Goal: Task Accomplishment & Management: Use online tool/utility

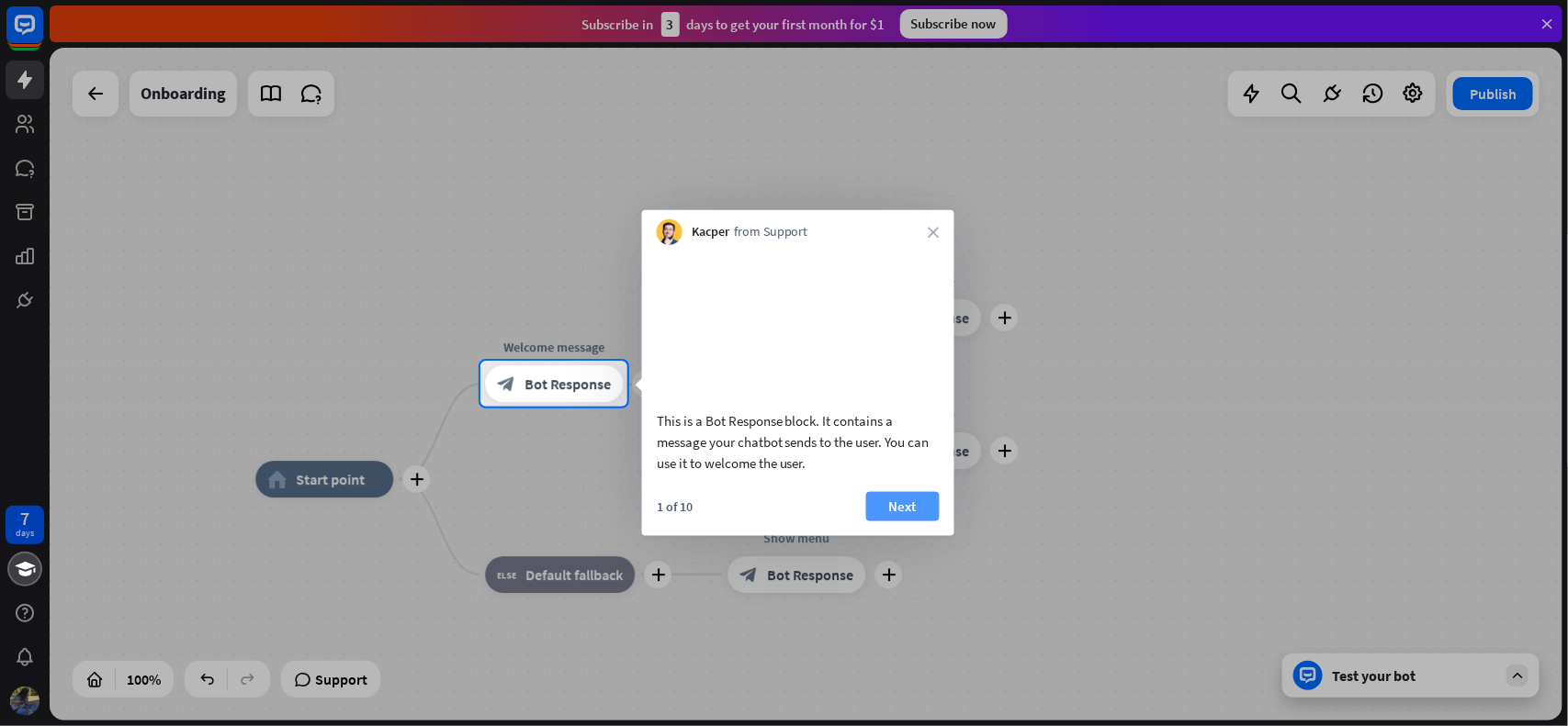
click at [901, 520] on button "Next" at bounding box center [902, 505] width 74 height 29
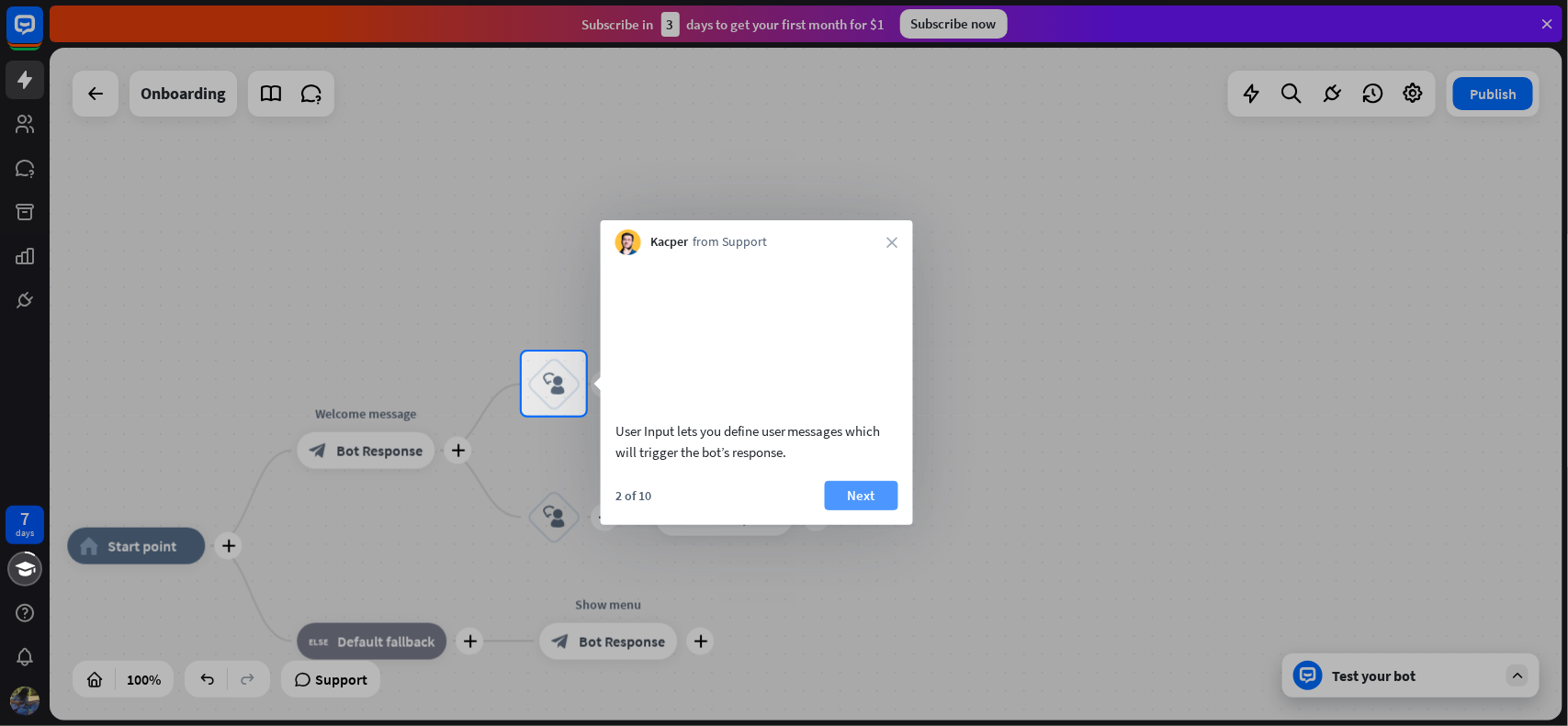
click at [873, 510] on button "Next" at bounding box center [861, 495] width 74 height 29
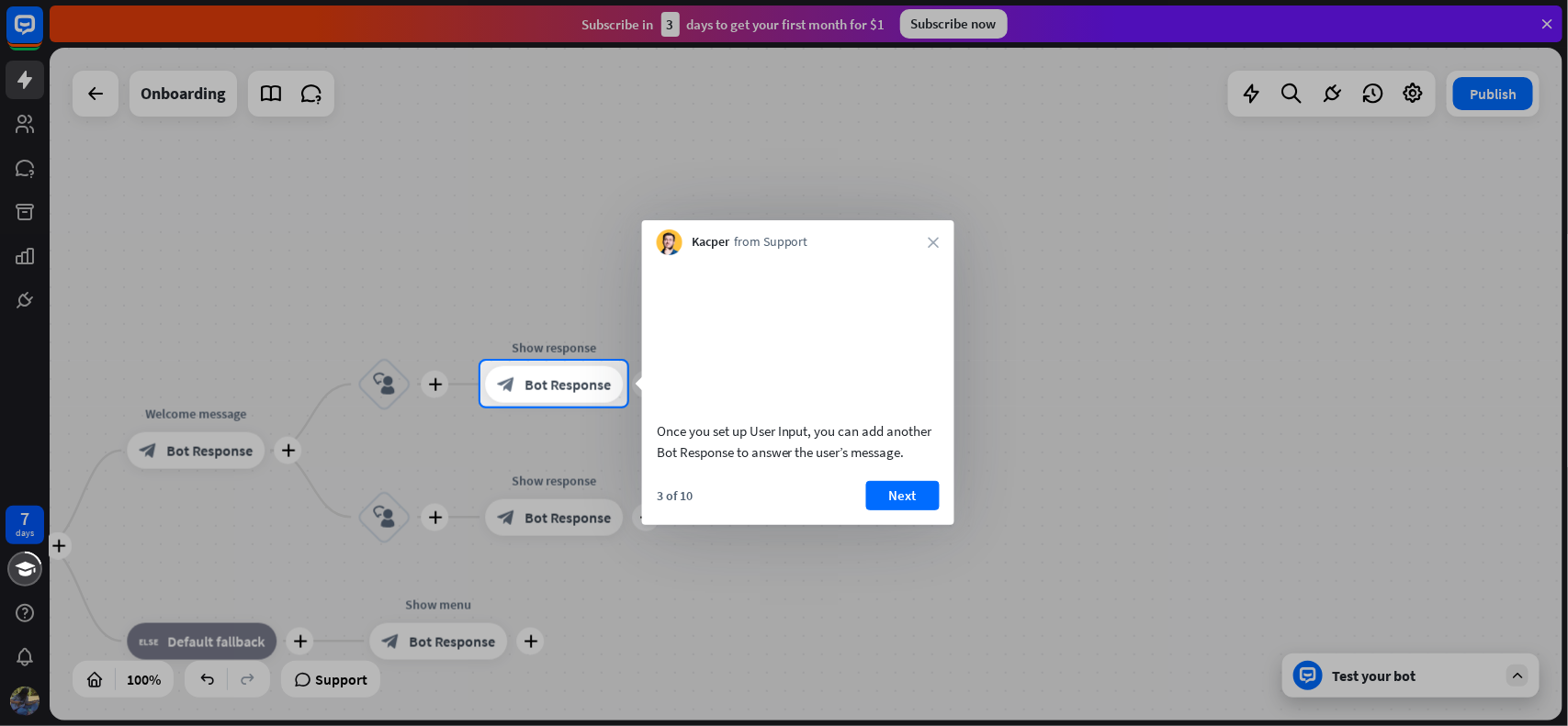
click at [940, 234] on div "Kacper from Support close" at bounding box center [798, 237] width 312 height 35
click at [935, 238] on icon "close" at bounding box center [934, 242] width 11 height 11
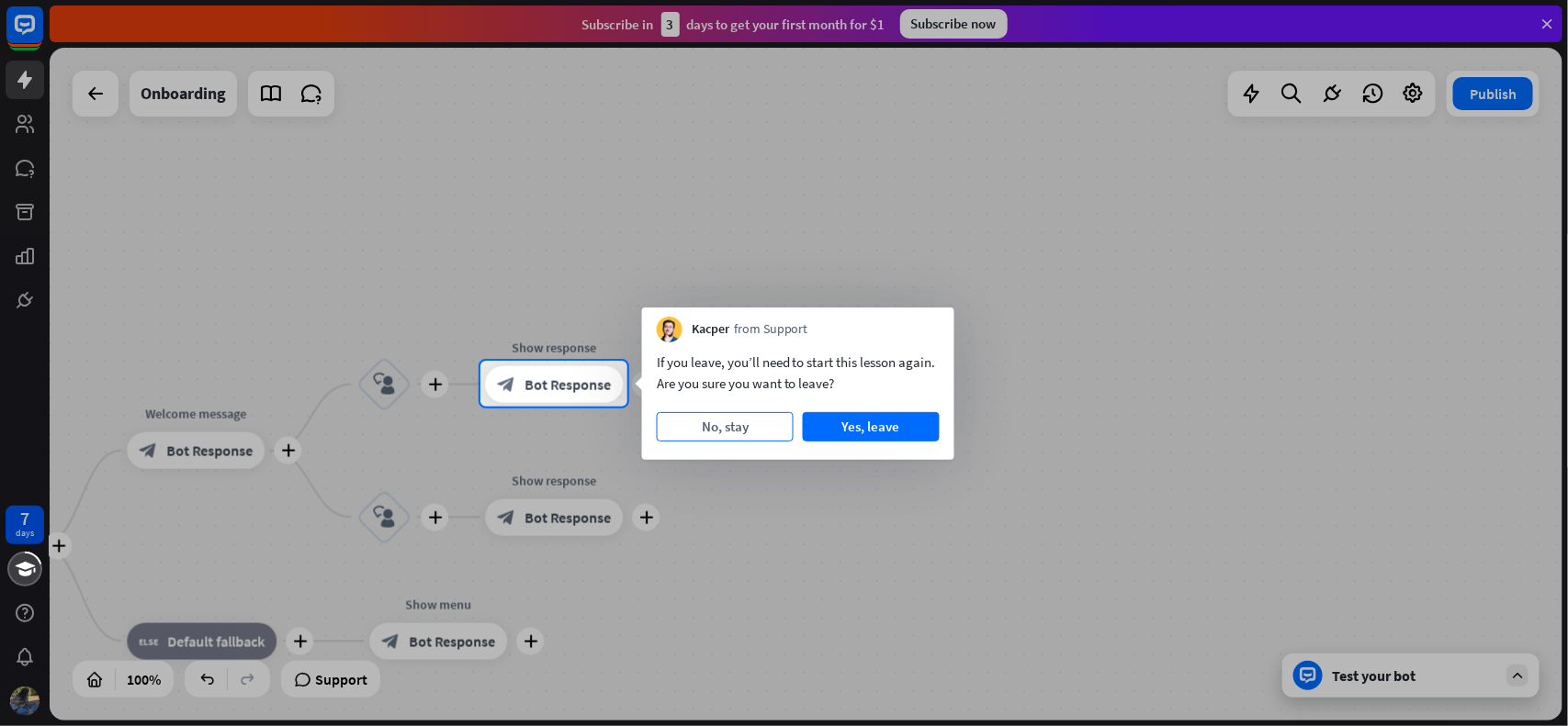
click at [767, 425] on button "No, stay" at bounding box center [725, 426] width 137 height 29
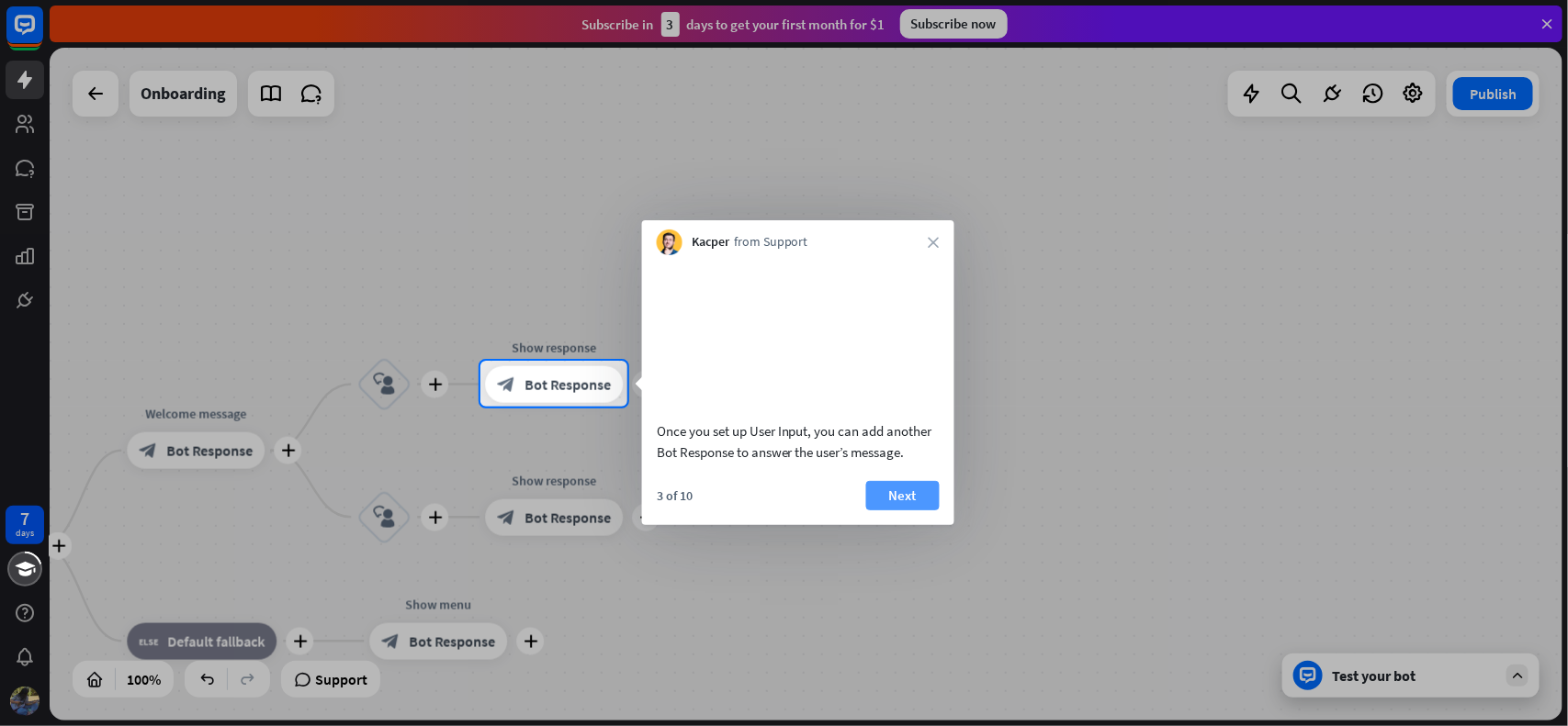
click at [893, 510] on button "Next" at bounding box center [902, 495] width 74 height 29
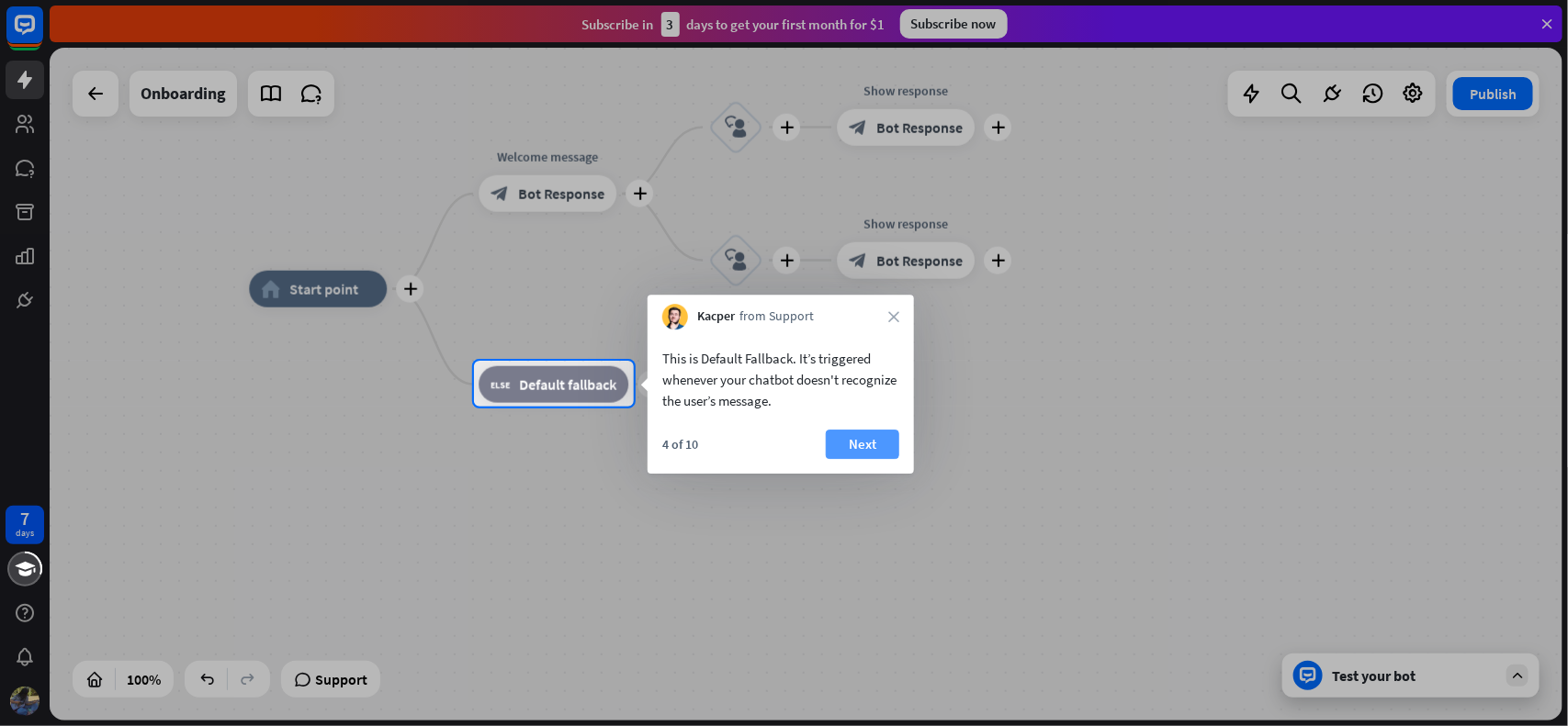
click at [845, 437] on button "Next" at bounding box center [862, 444] width 74 height 29
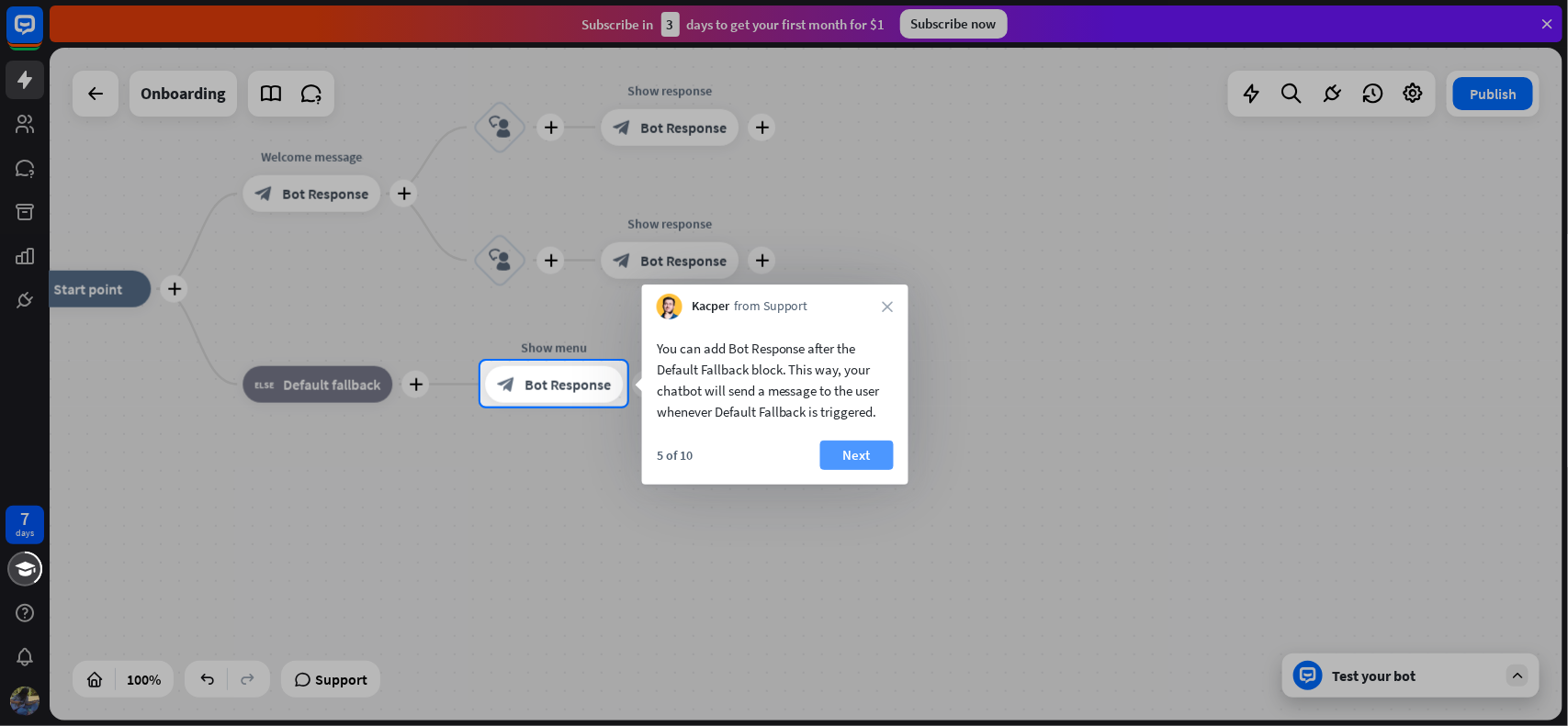
click at [878, 447] on button "Next" at bounding box center [856, 454] width 74 height 29
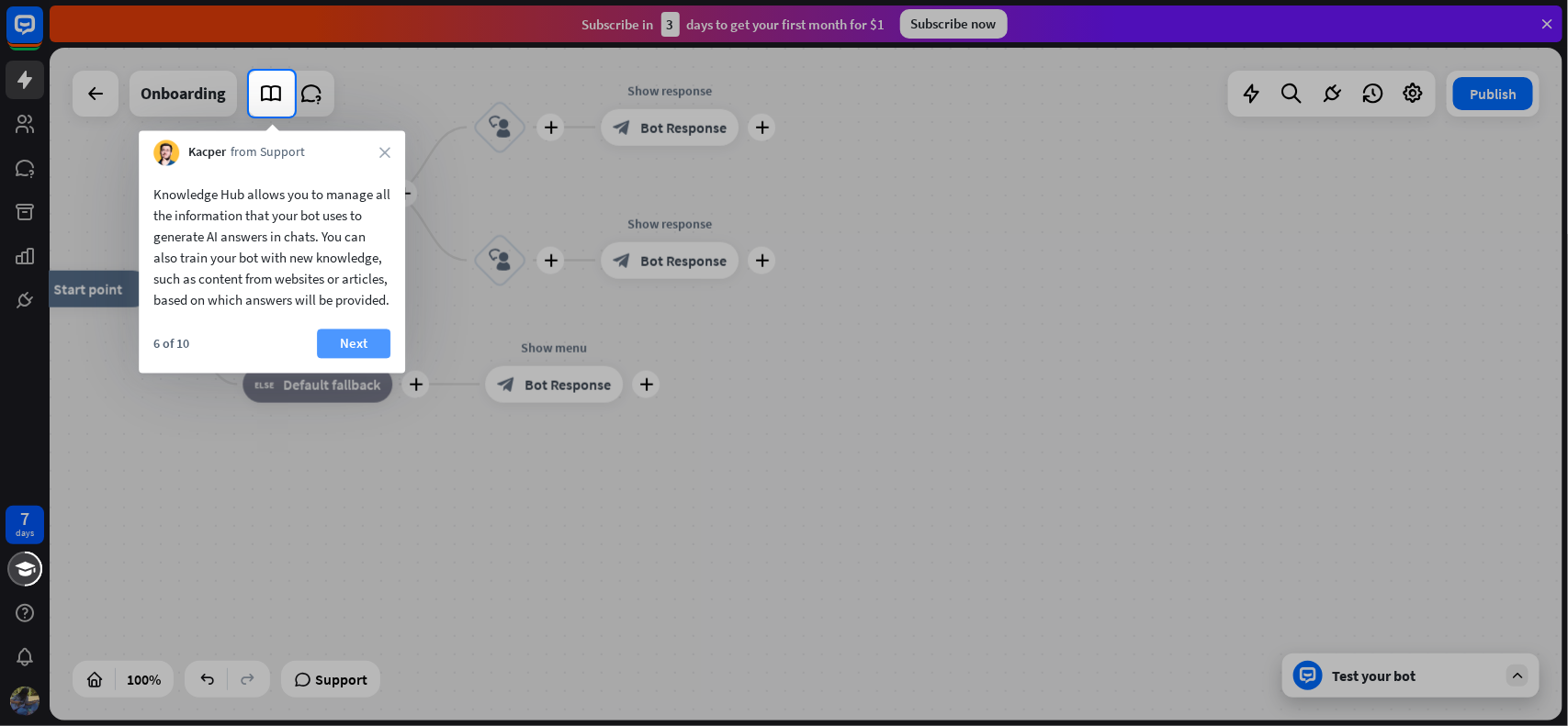
click at [358, 359] on button "Next" at bounding box center [353, 344] width 74 height 29
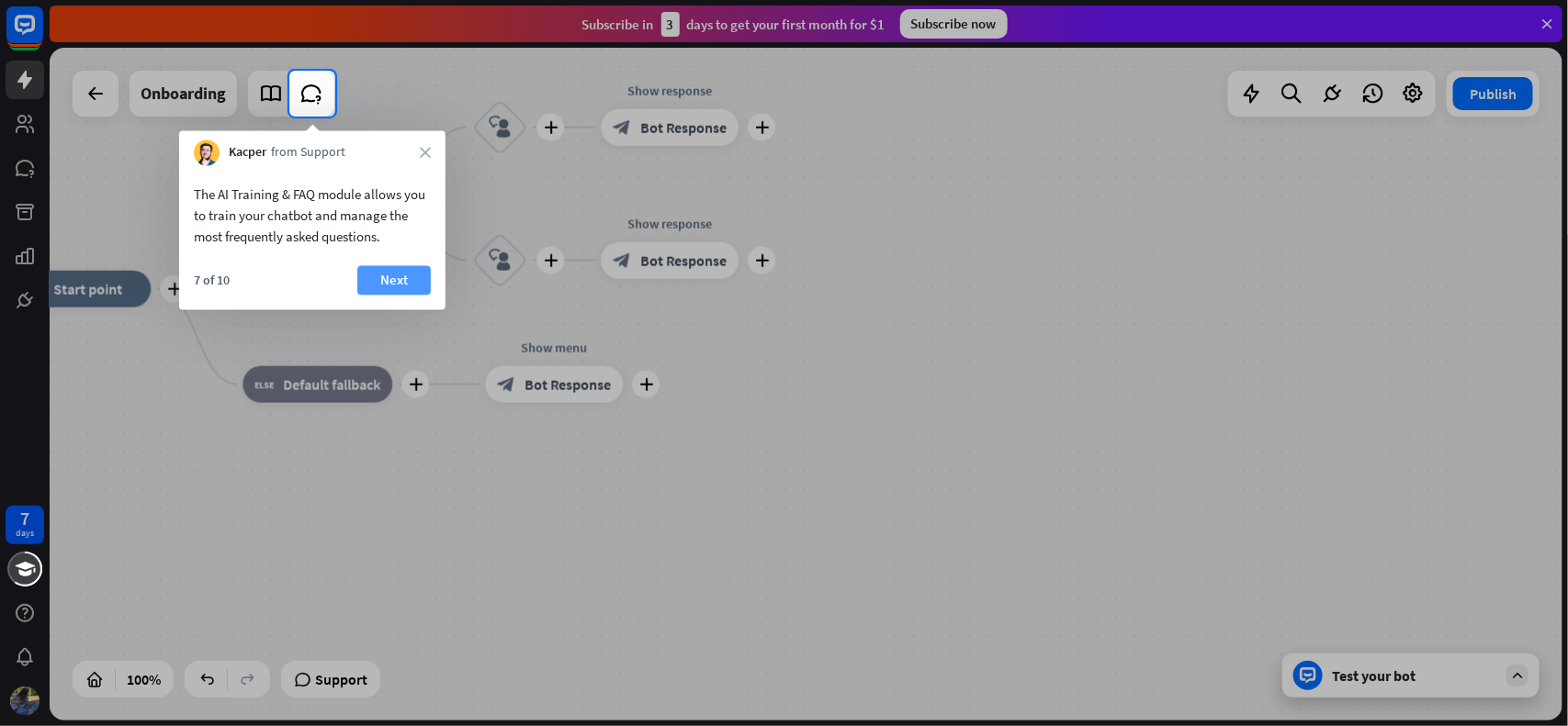
click at [400, 278] on button "Next" at bounding box center [394, 280] width 74 height 29
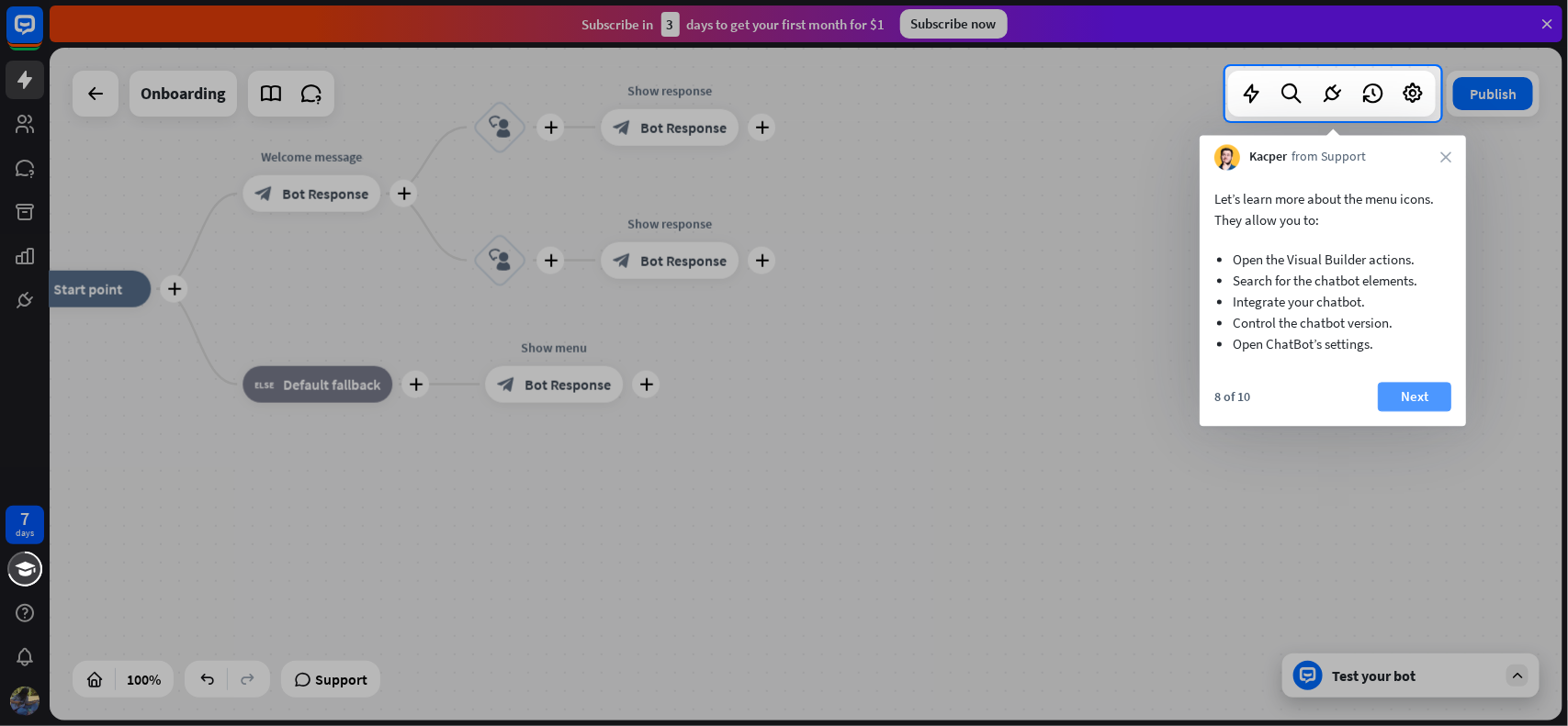
click at [1440, 387] on button "Next" at bounding box center [1414, 397] width 74 height 29
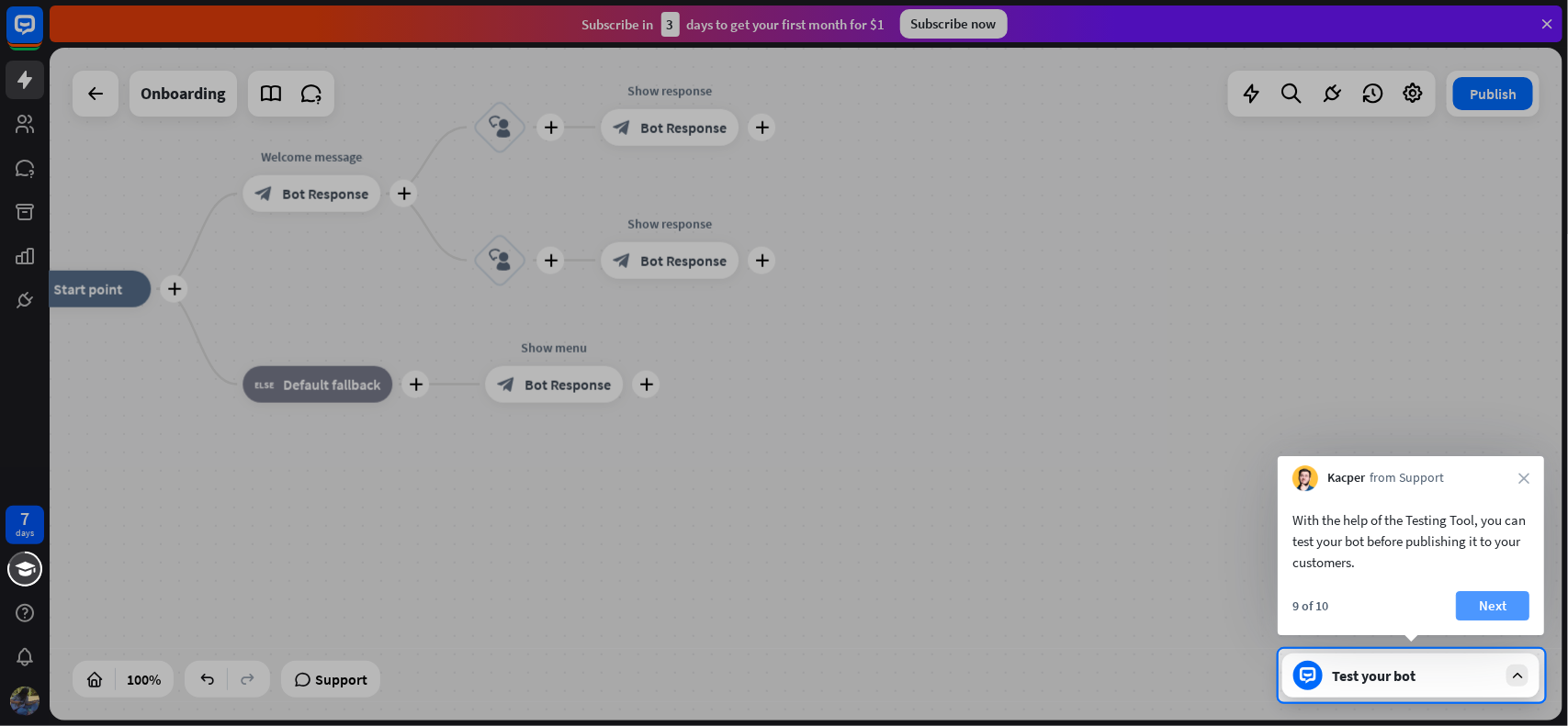
click at [1498, 608] on button "Next" at bounding box center [1492, 605] width 74 height 29
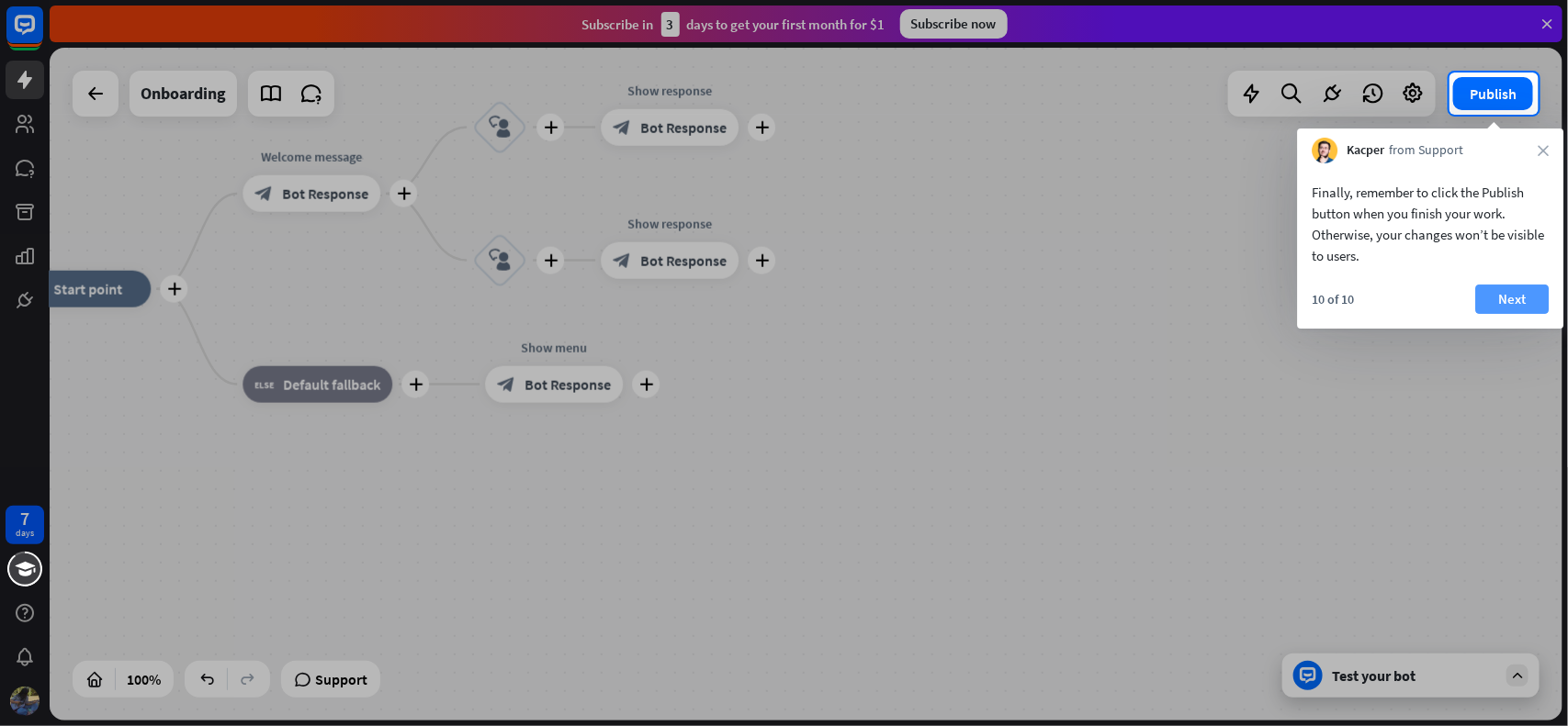
click at [1495, 298] on button "Next" at bounding box center [1512, 298] width 74 height 29
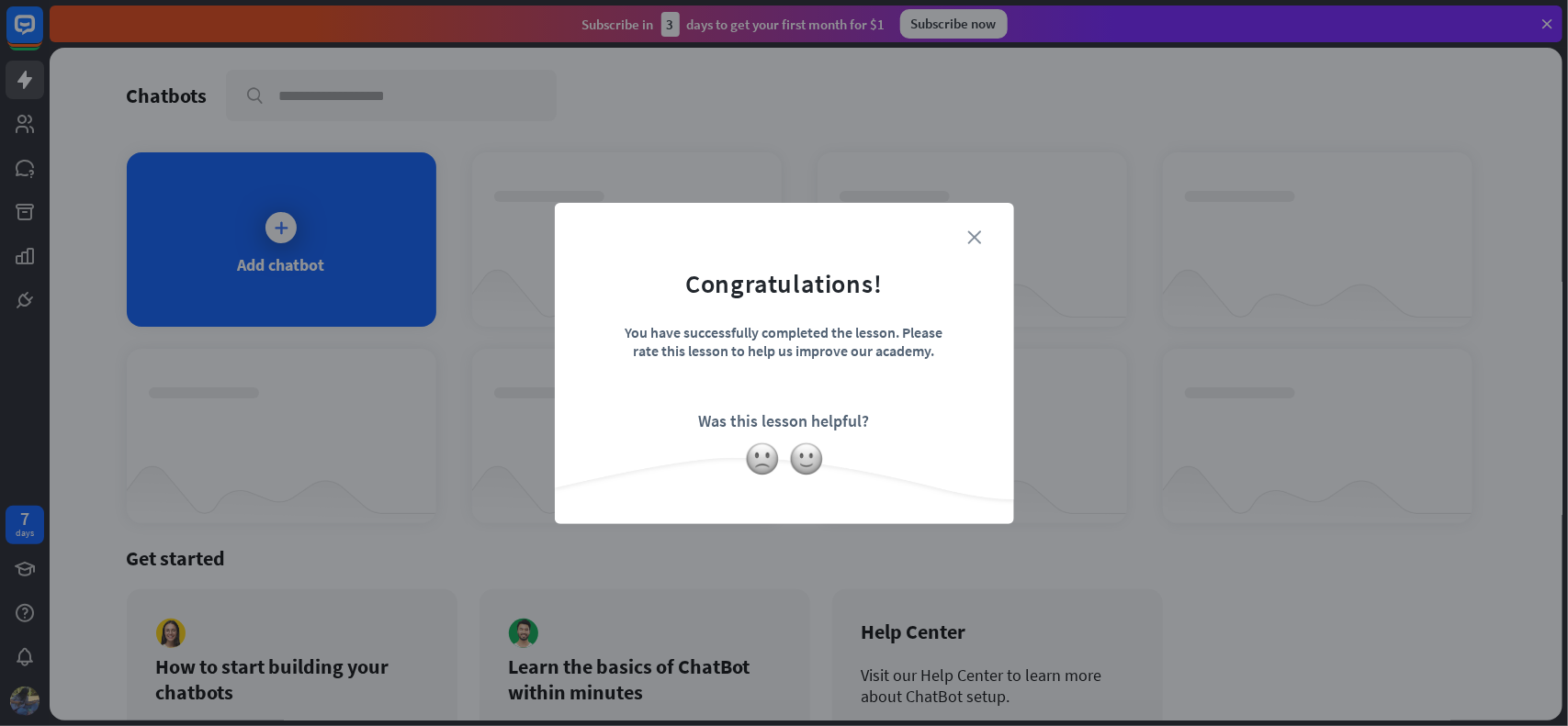
click at [970, 235] on icon "close" at bounding box center [974, 237] width 14 height 14
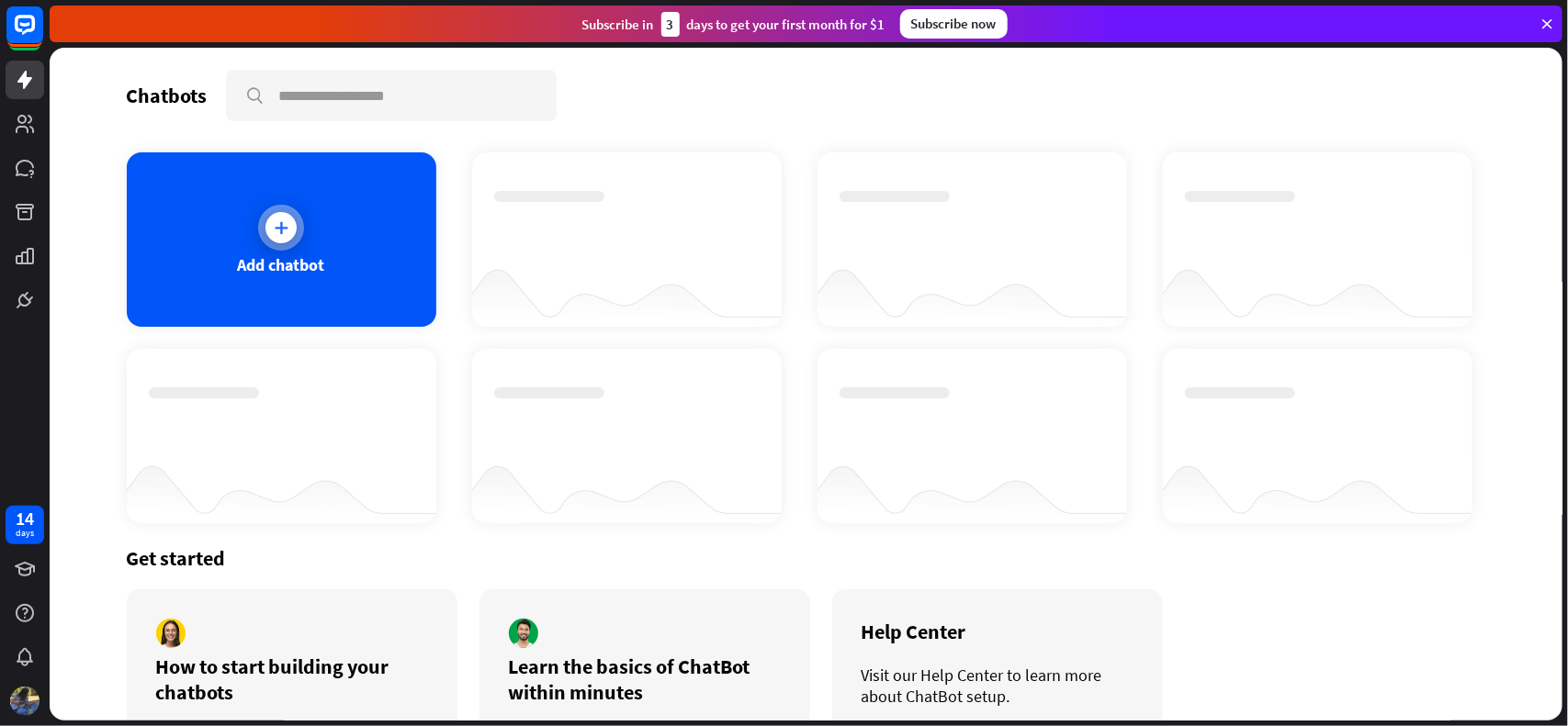
click at [282, 232] on div at bounding box center [281, 227] width 31 height 31
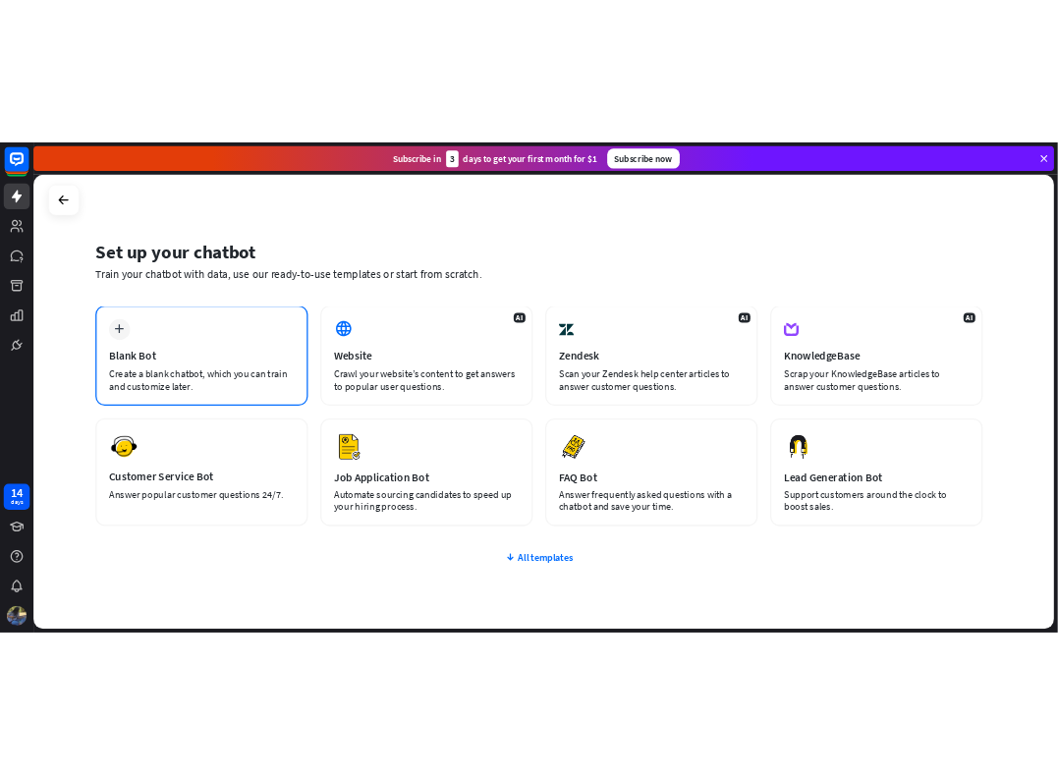
scroll to position [69, 0]
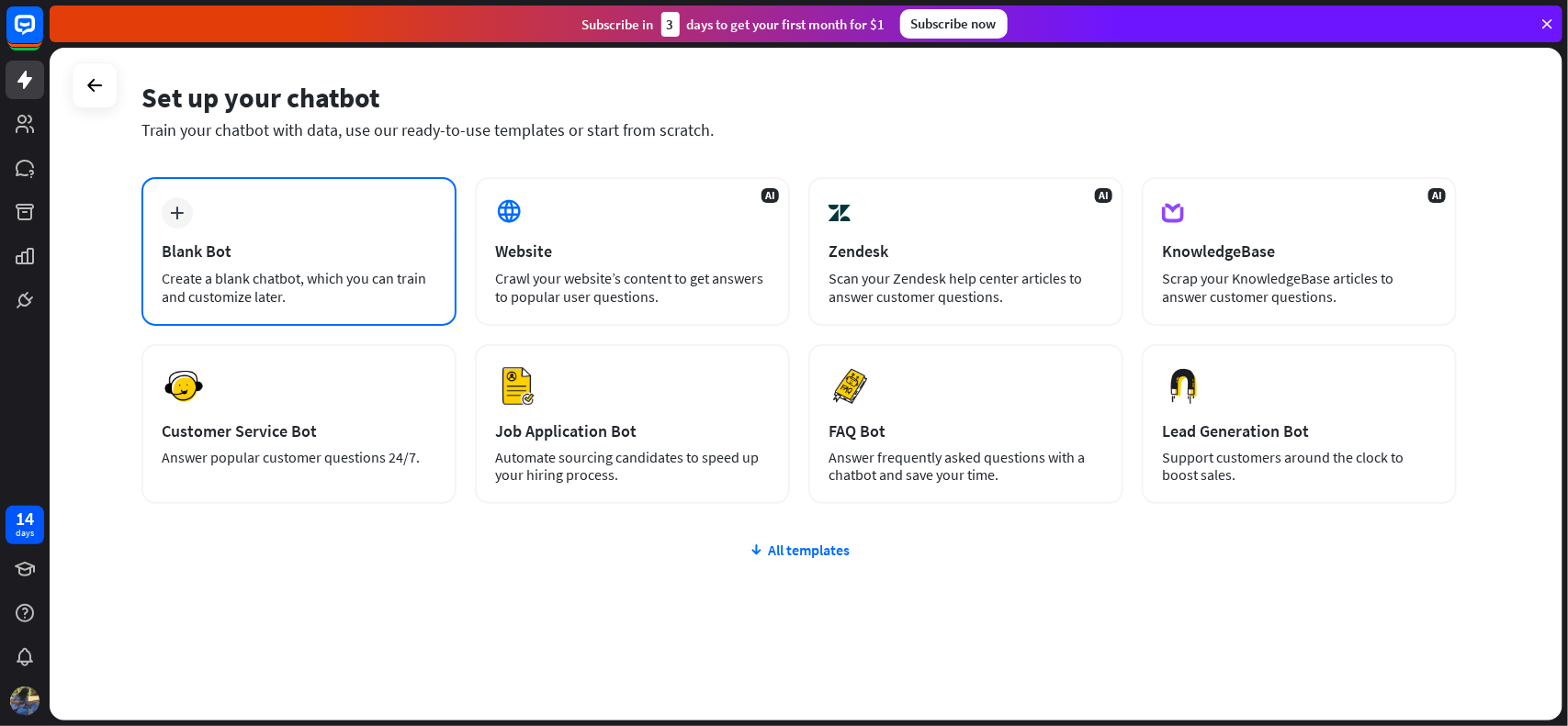
click at [193, 204] on div "plus Blank Bot Create a blank chatbot, which you can train and customize later." at bounding box center [298, 251] width 315 height 149
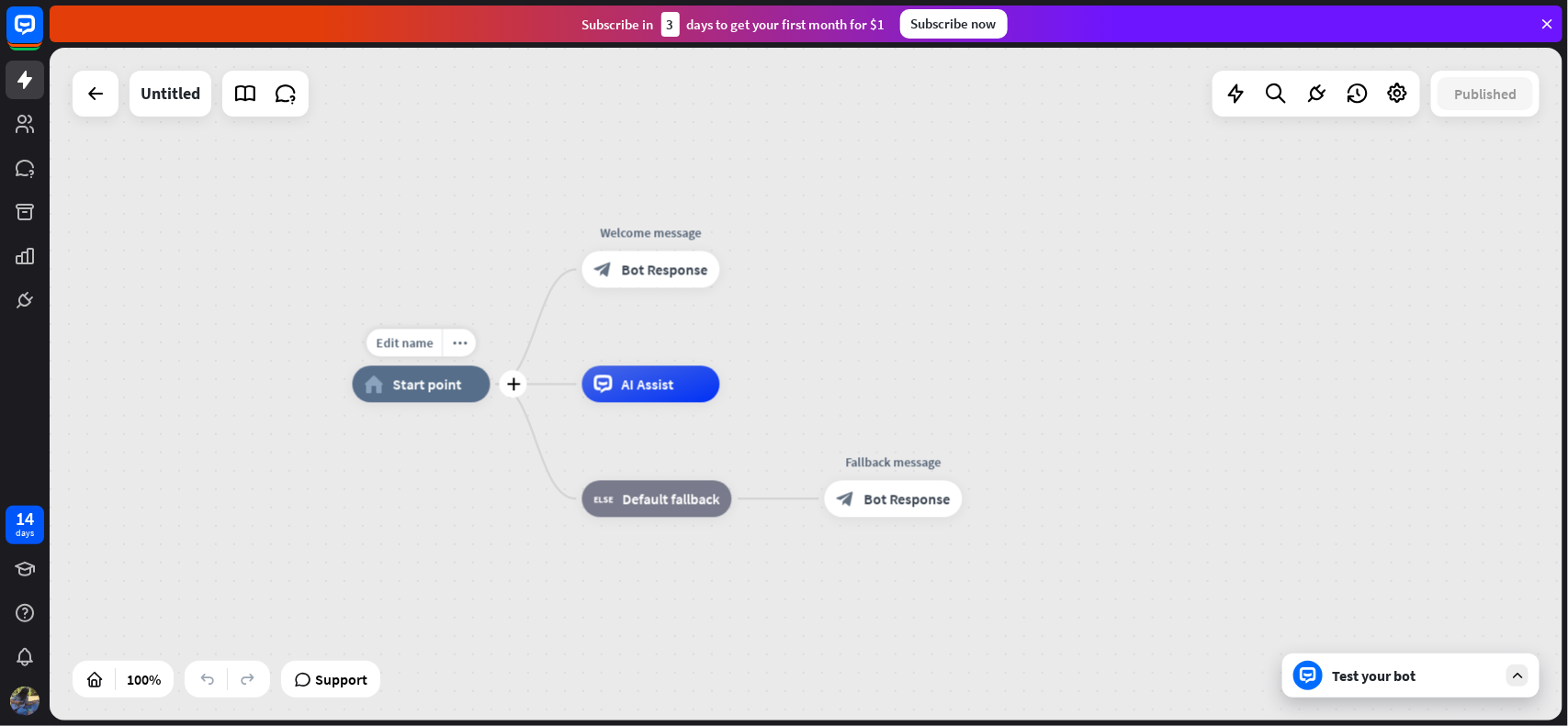
click at [438, 381] on span "Start point" at bounding box center [427, 385] width 69 height 19
click at [176, 88] on div "Untitled" at bounding box center [170, 93] width 60 height 46
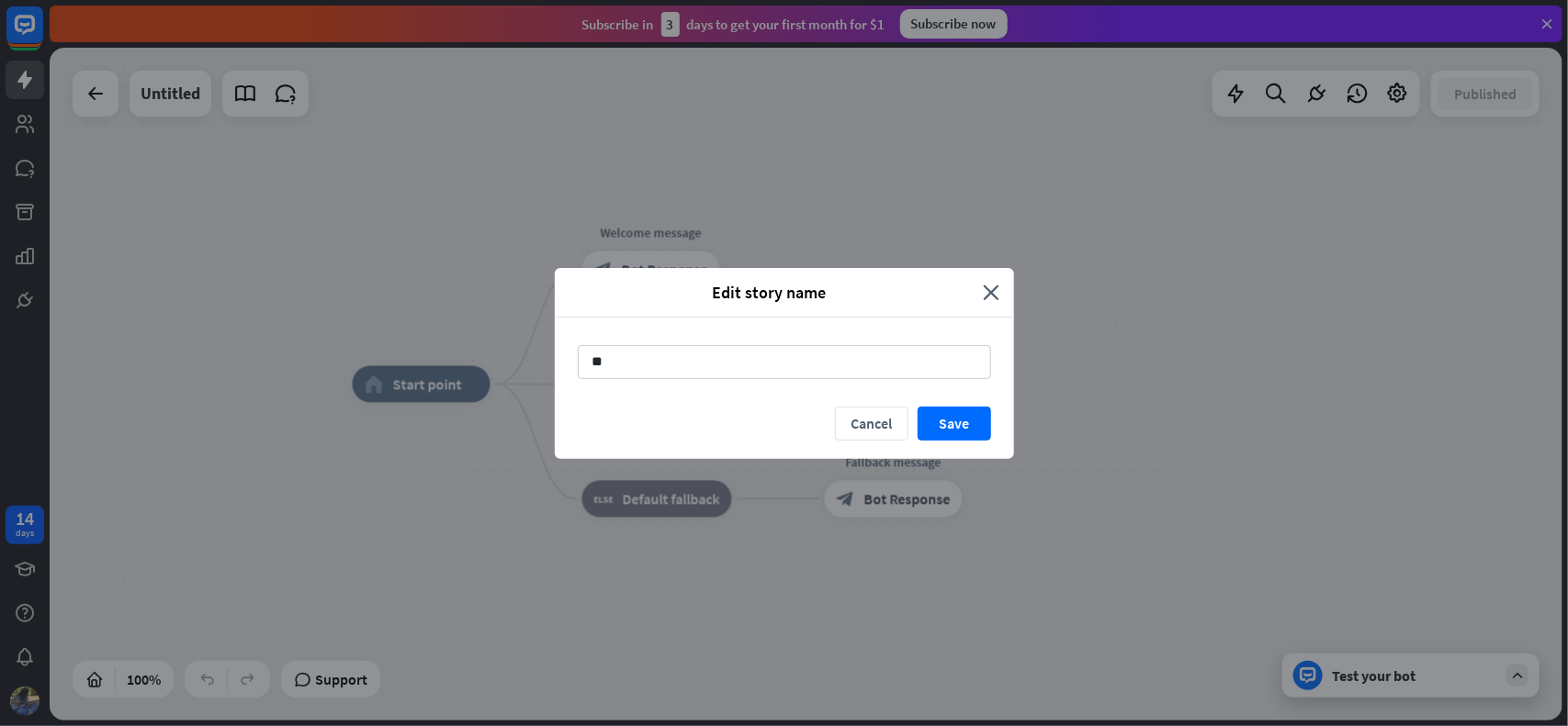
type input "*"
type input "*****"
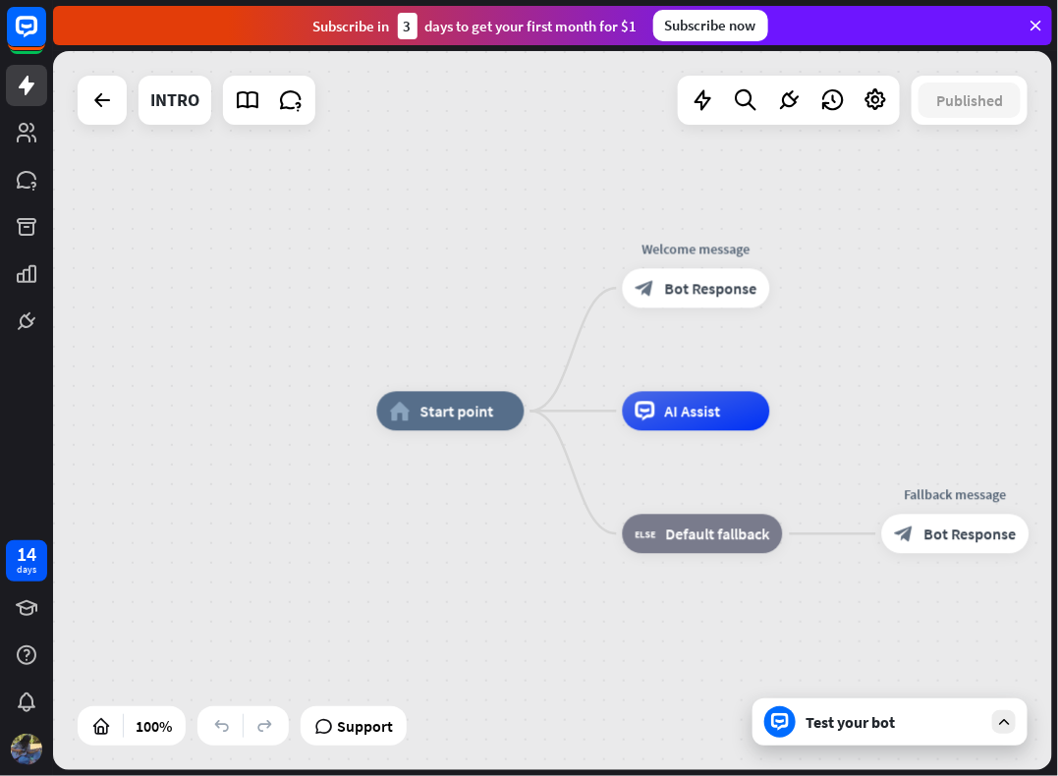
click at [260, 432] on div "home_2 Start point Welcome message block_bot_response Bot Response AI Assist bl…" at bounding box center [552, 410] width 999 height 719
click at [679, 308] on div "Edit name more_horiz plus block_bot_response Bot Response" at bounding box center [696, 288] width 147 height 39
click at [673, 417] on span "AI Assist" at bounding box center [693, 412] width 56 height 20
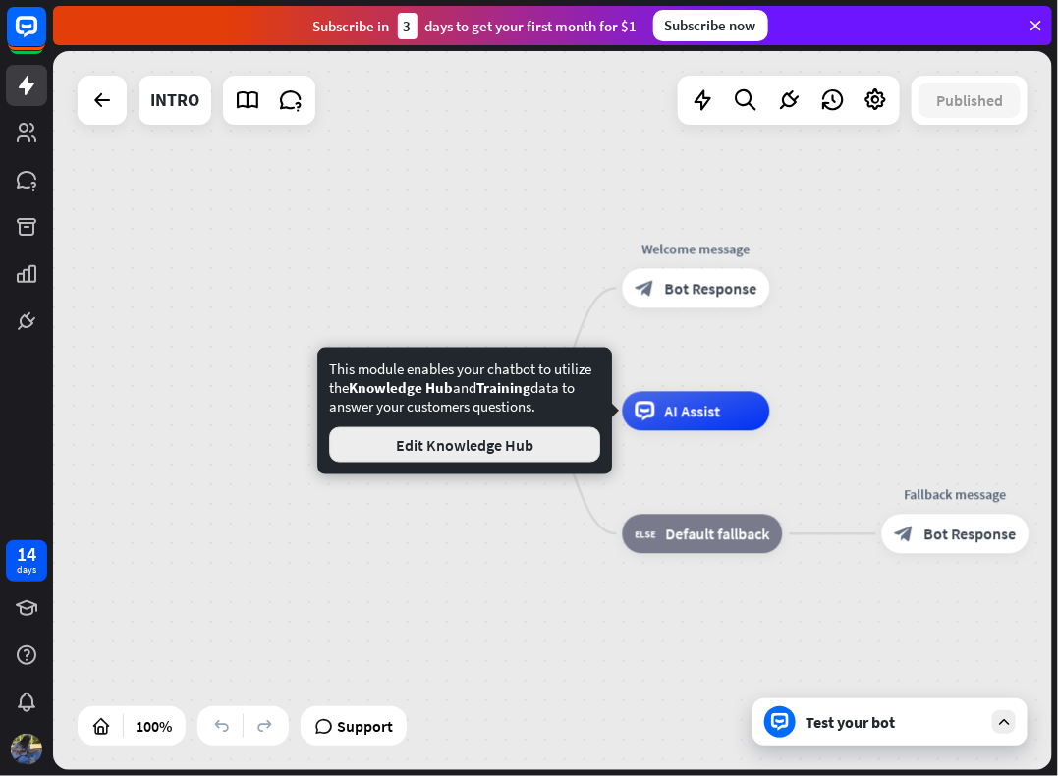
click at [577, 458] on button "Edit Knowledge Hub" at bounding box center [464, 444] width 271 height 35
